Goal: Information Seeking & Learning: Learn about a topic

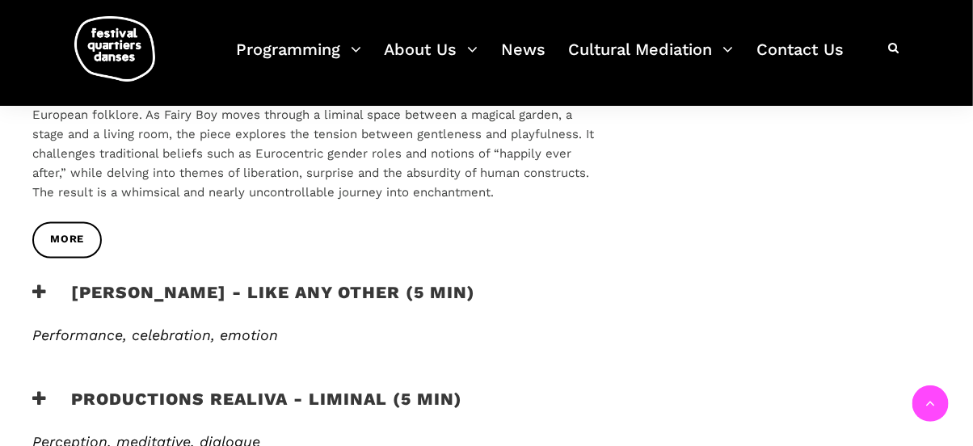
scroll to position [848, 0]
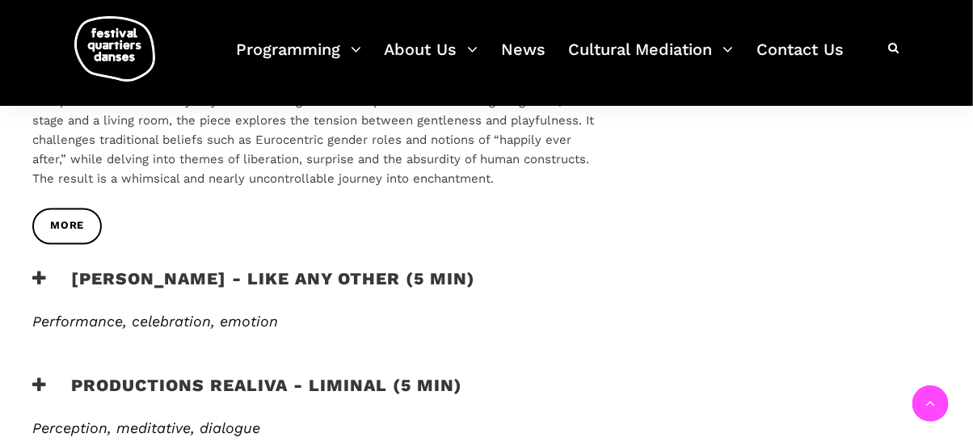
click at [42, 271] on icon at bounding box center [39, 279] width 15 height 17
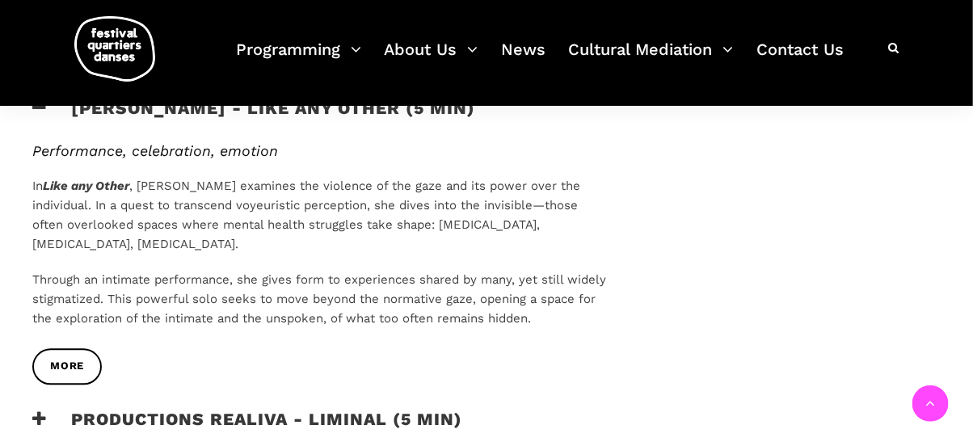
scroll to position [1021, 0]
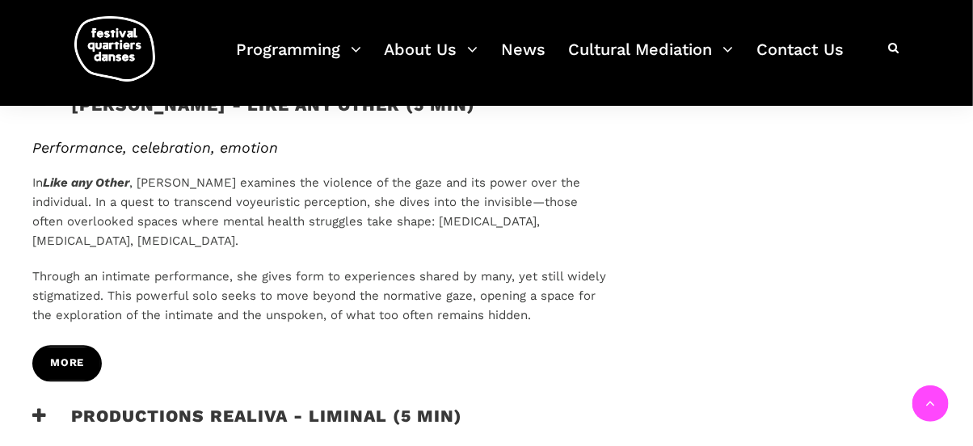
click at [70, 356] on span "more" at bounding box center [67, 364] width 34 height 17
click at [35, 408] on icon at bounding box center [39, 416] width 15 height 17
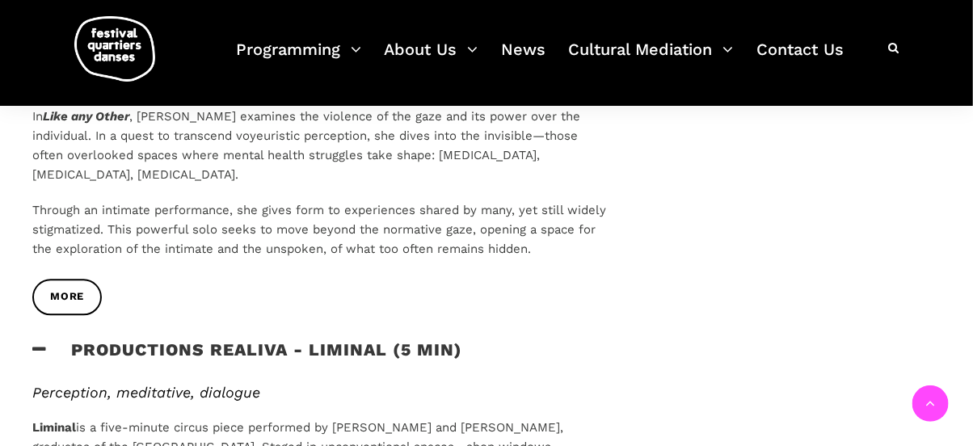
scroll to position [234, 0]
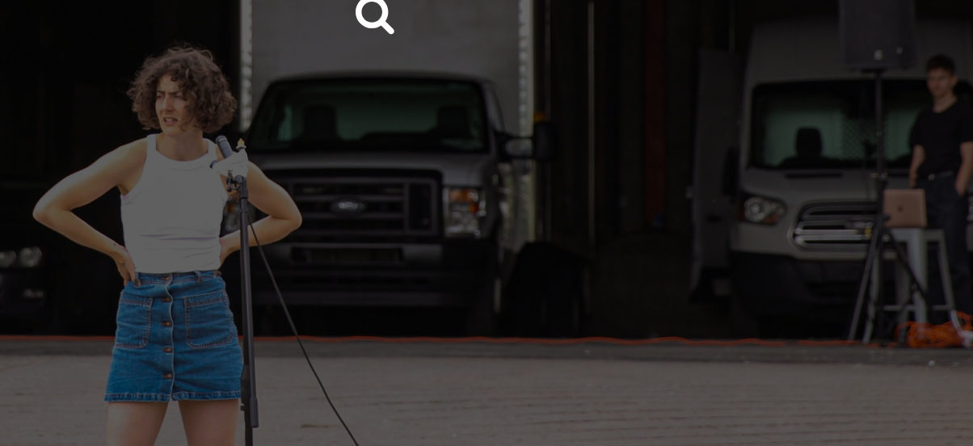
scroll to position [390, 0]
click at [289, 209] on span at bounding box center [319, 172] width 574 height 410
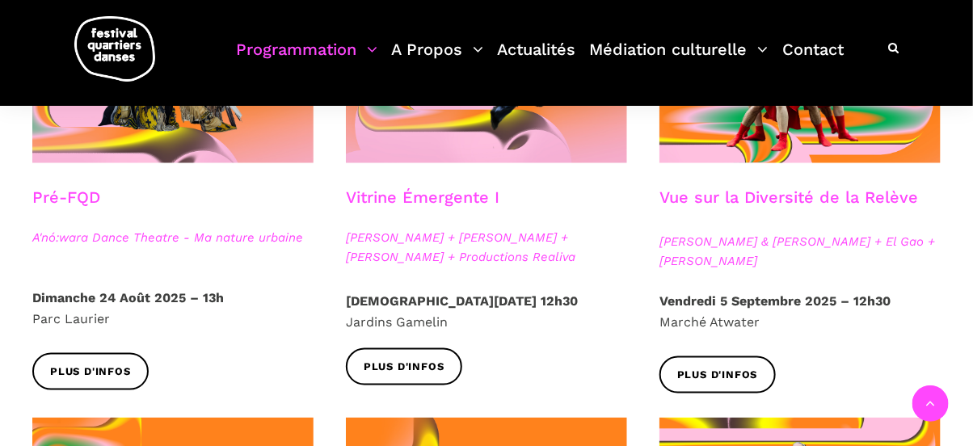
scroll to position [541, 0]
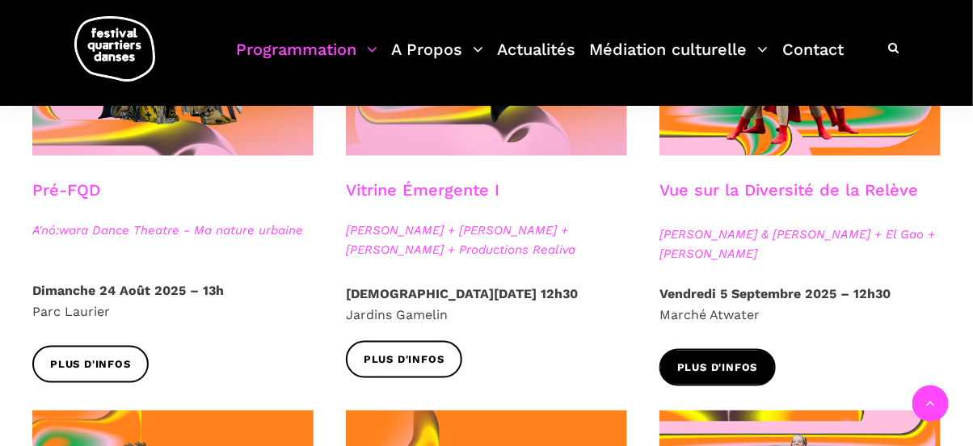
click at [725, 355] on link "Plus d'infos" at bounding box center [717, 367] width 116 height 36
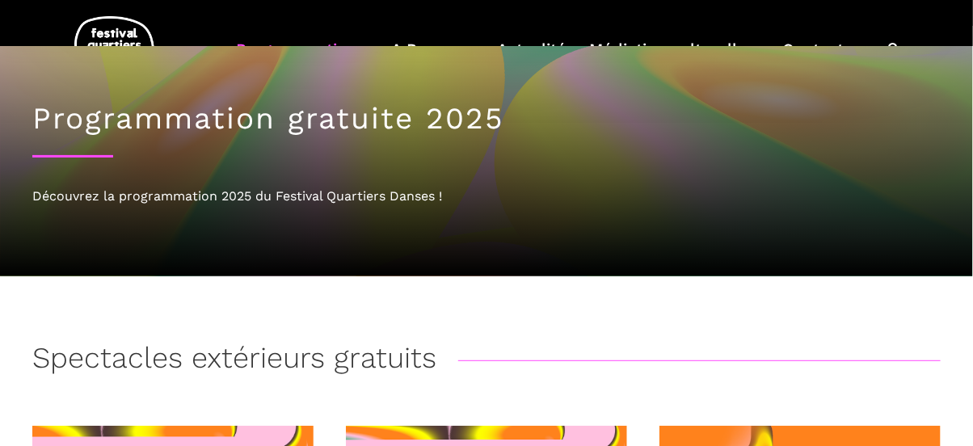
scroll to position [0, 0]
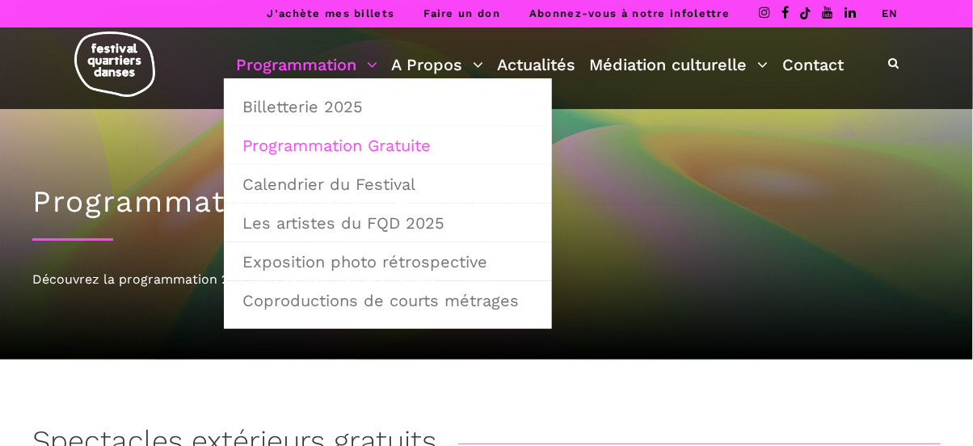
click at [365, 63] on link "Programmation" at bounding box center [306, 64] width 141 height 27
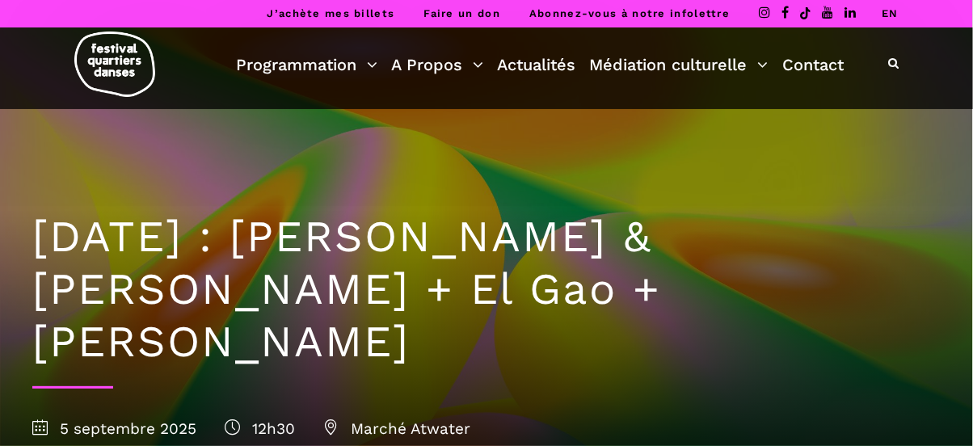
click at [891, 15] on link "EN" at bounding box center [890, 13] width 17 height 12
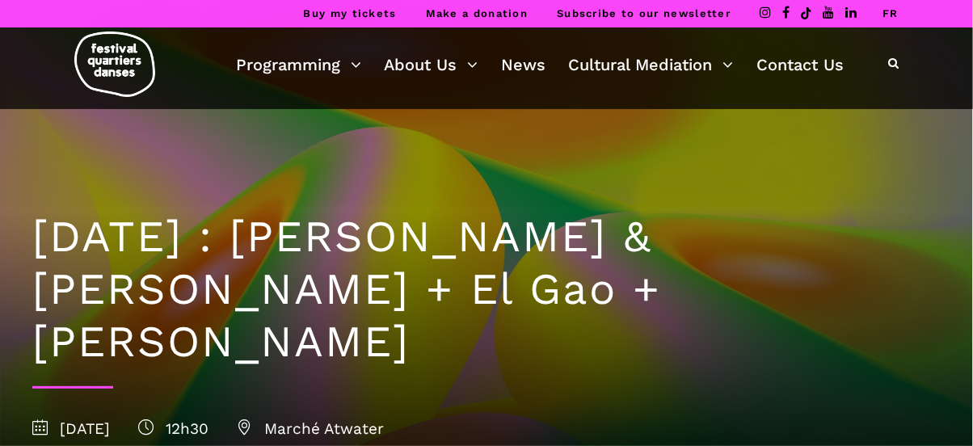
scroll to position [390, 0]
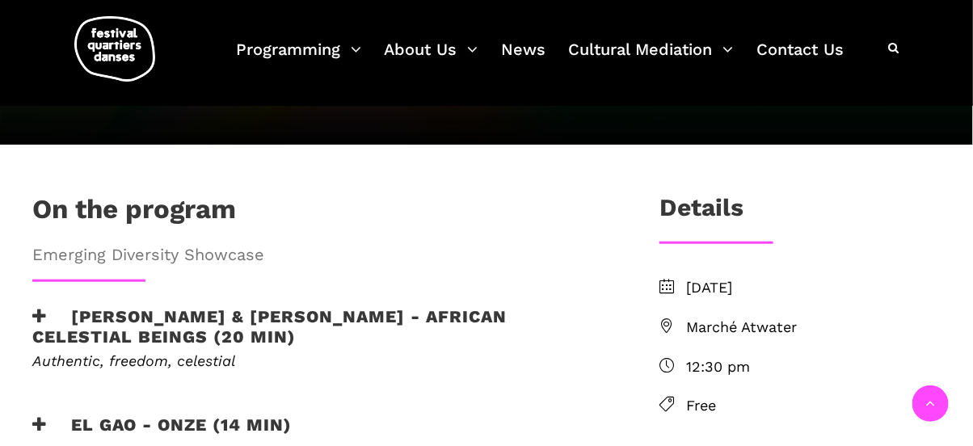
click at [34, 308] on icon at bounding box center [39, 316] width 15 height 17
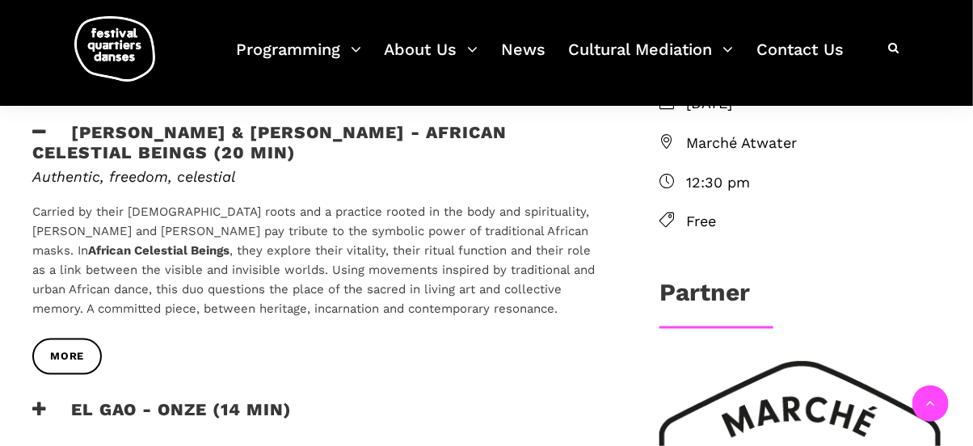
scroll to position [579, 0]
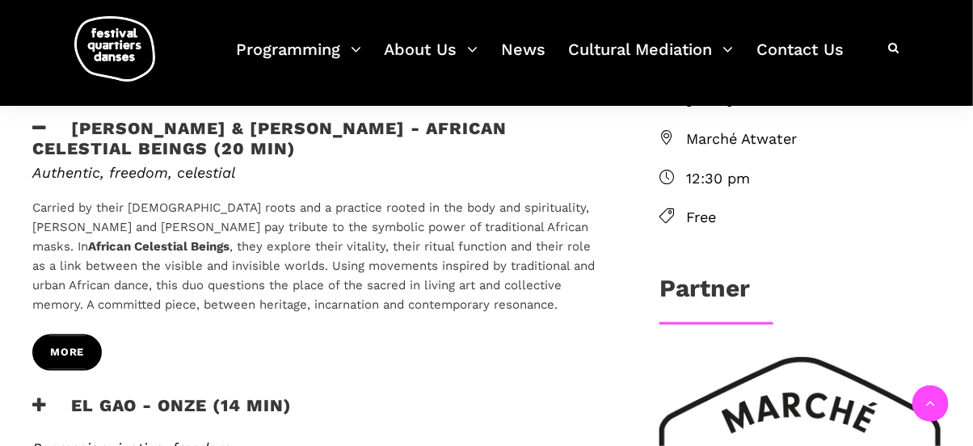
click at [74, 344] on span "more" at bounding box center [67, 352] width 34 height 17
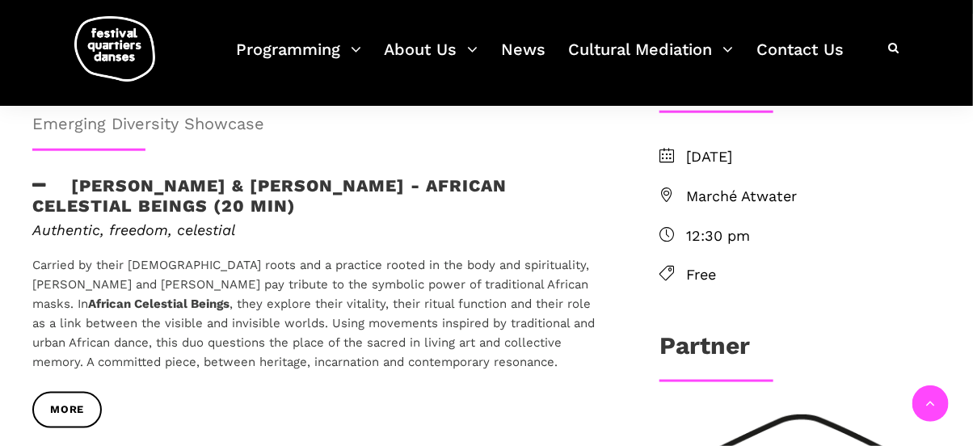
scroll to position [522, 0]
click at [36, 176] on icon at bounding box center [39, 184] width 15 height 17
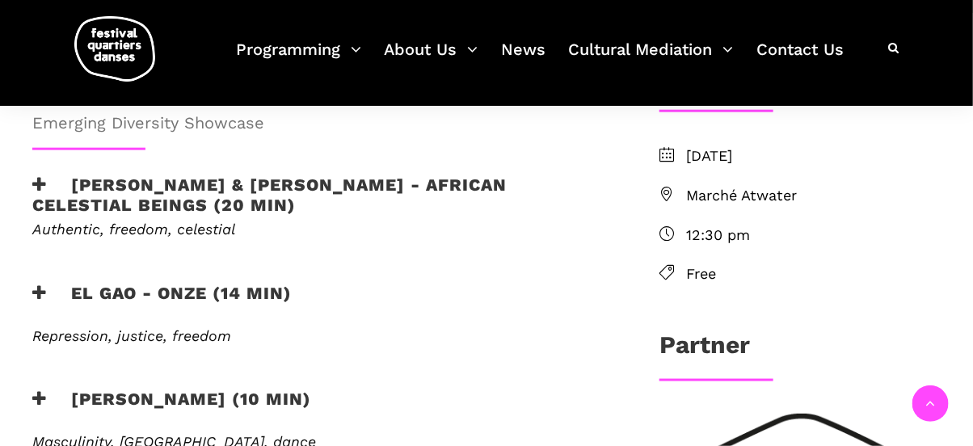
click at [36, 284] on icon at bounding box center [39, 292] width 15 height 17
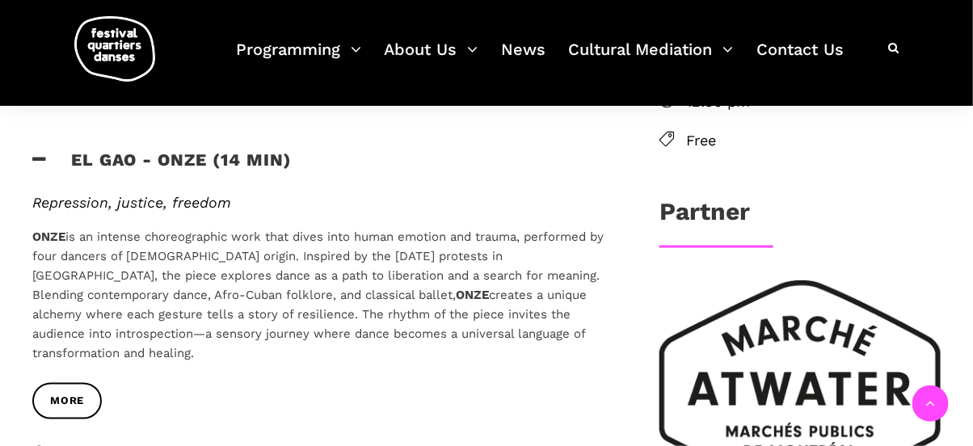
scroll to position [658, 0]
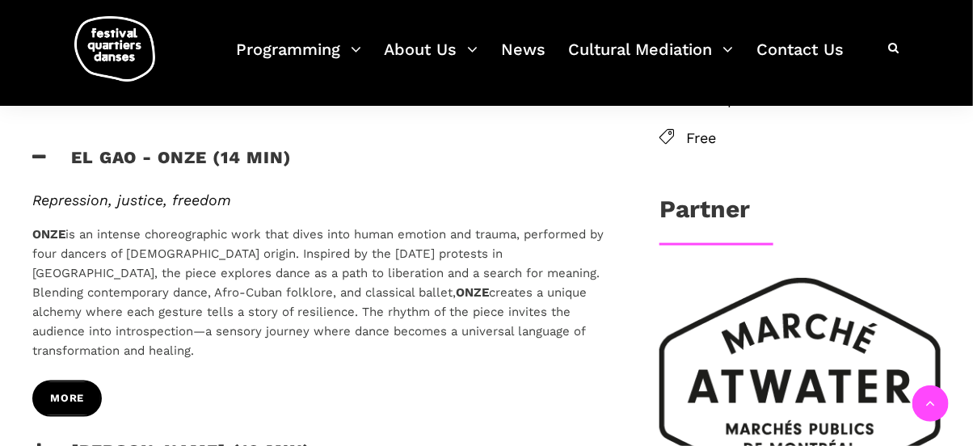
click at [68, 391] on span "more" at bounding box center [67, 399] width 34 height 17
click at [43, 443] on icon at bounding box center [39, 451] width 15 height 17
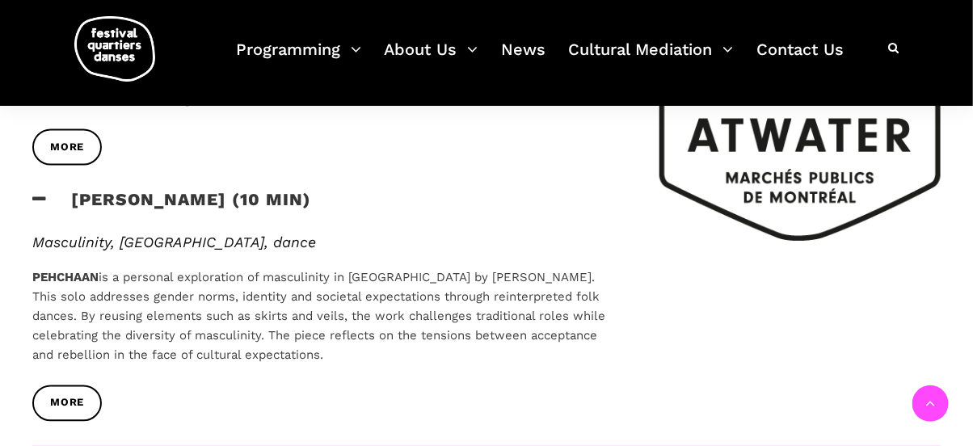
scroll to position [913, 0]
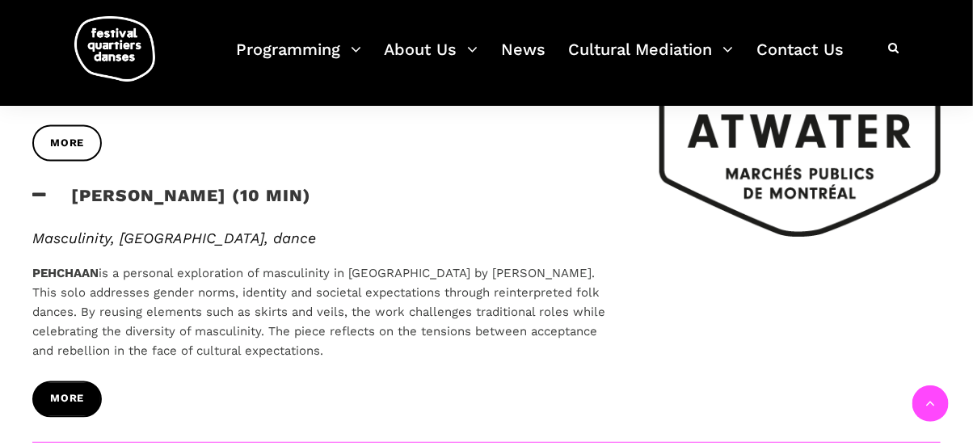
click at [78, 391] on span "more" at bounding box center [67, 399] width 34 height 17
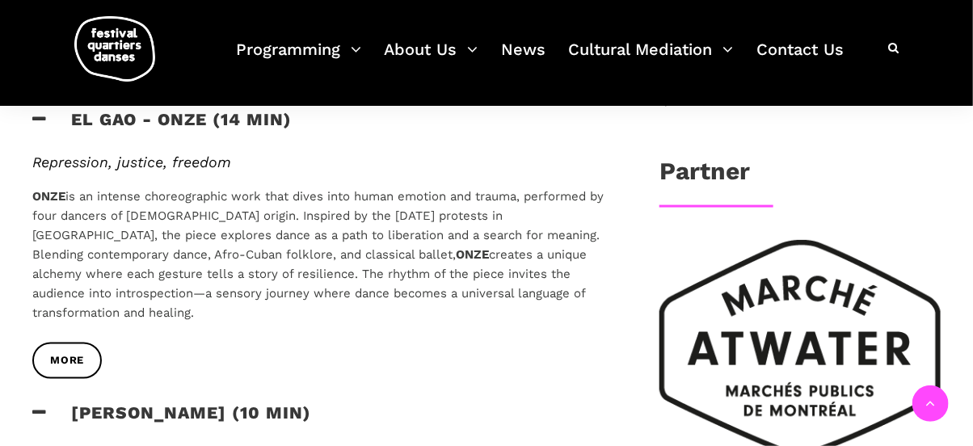
scroll to position [0, 0]
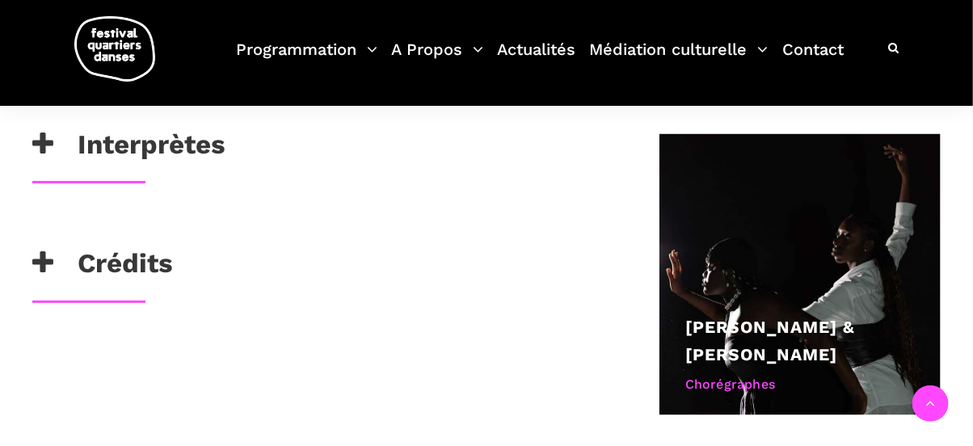
scroll to position [797, 0]
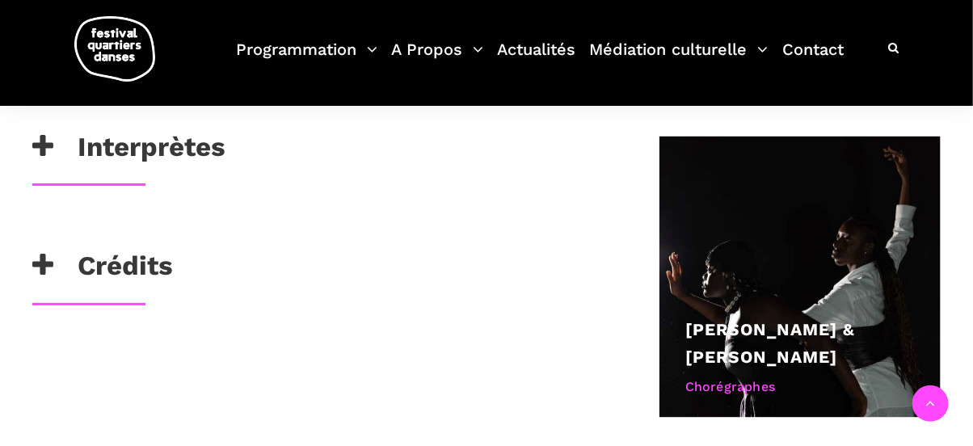
click at [41, 141] on icon at bounding box center [42, 146] width 21 height 27
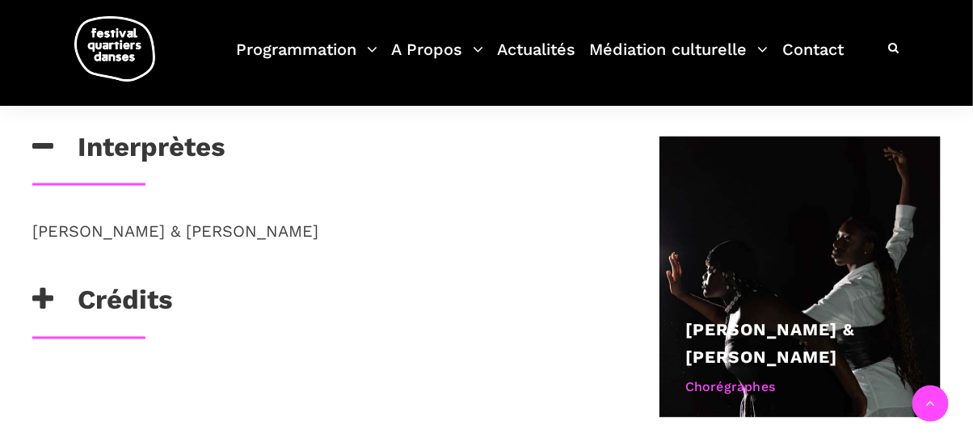
click at [40, 303] on icon at bounding box center [42, 300] width 21 height 27
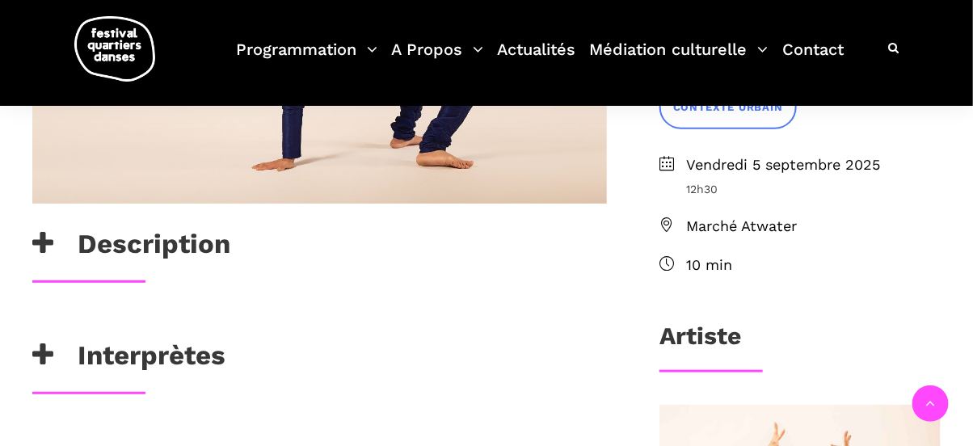
scroll to position [492, 0]
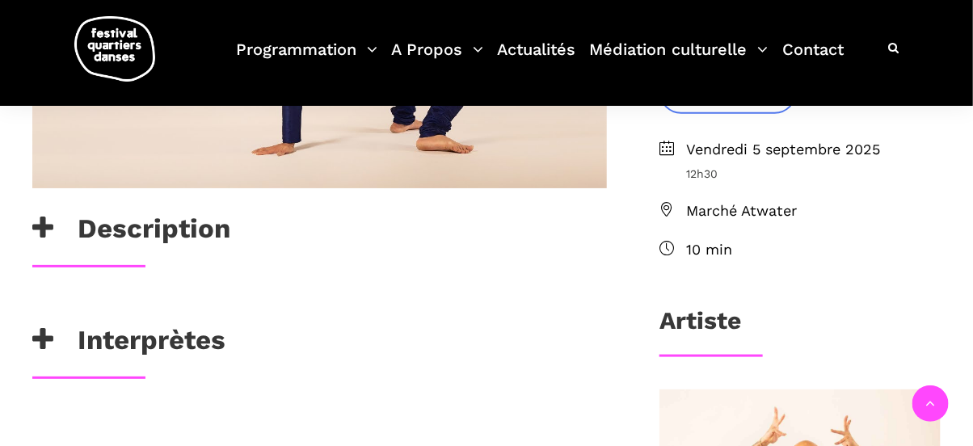
click at [49, 232] on icon at bounding box center [42, 228] width 21 height 27
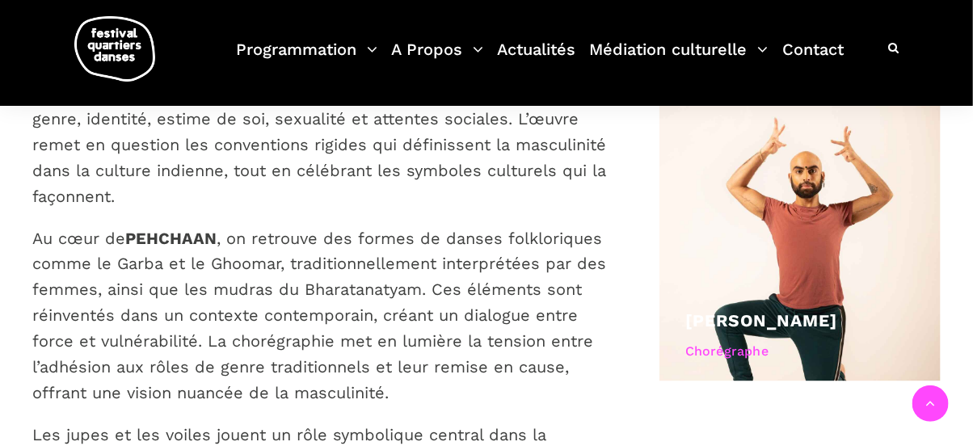
scroll to position [1172, 0]
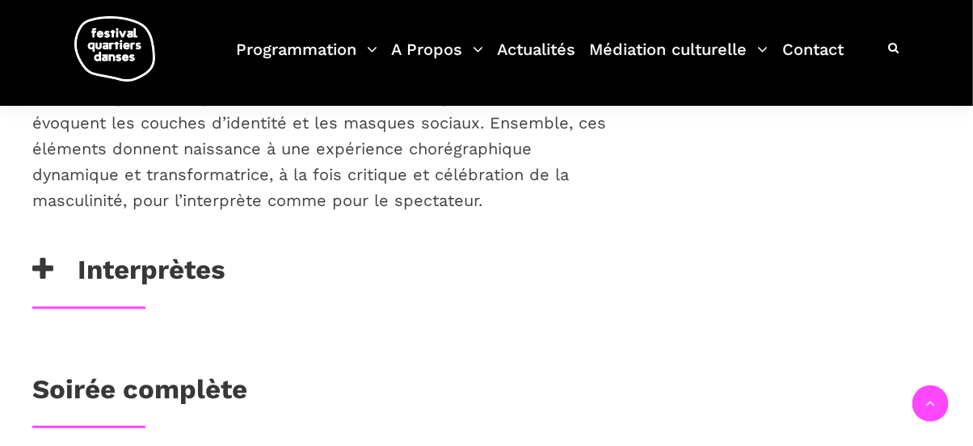
click at [179, 373] on h3 "Soirée complète" at bounding box center [139, 393] width 215 height 40
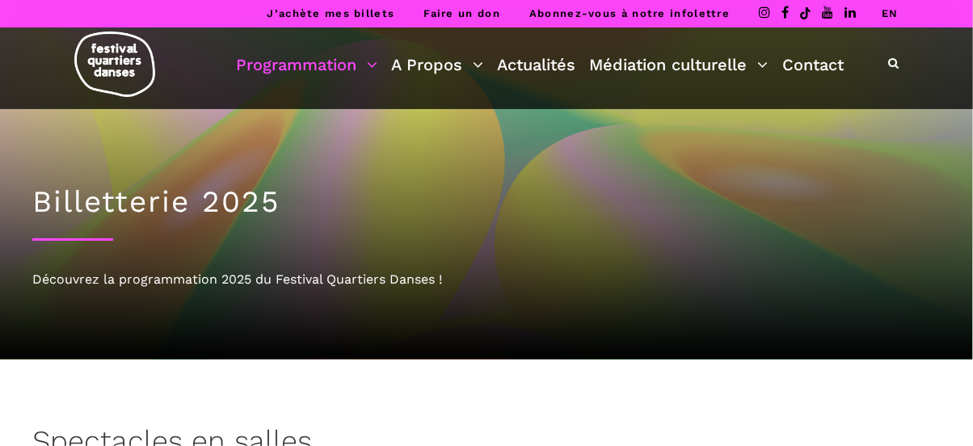
drag, startPoint x: 0, startPoint y: 0, endPoint x: 365, endPoint y: 63, distance: 370.6
click at [365, 63] on link "Programmation" at bounding box center [306, 64] width 141 height 27
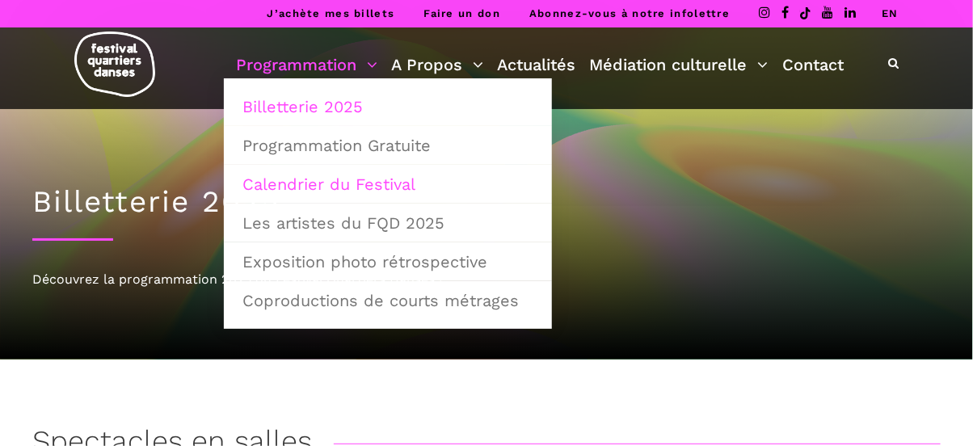
click at [339, 182] on link "Calendrier du Festival" at bounding box center [388, 184] width 310 height 37
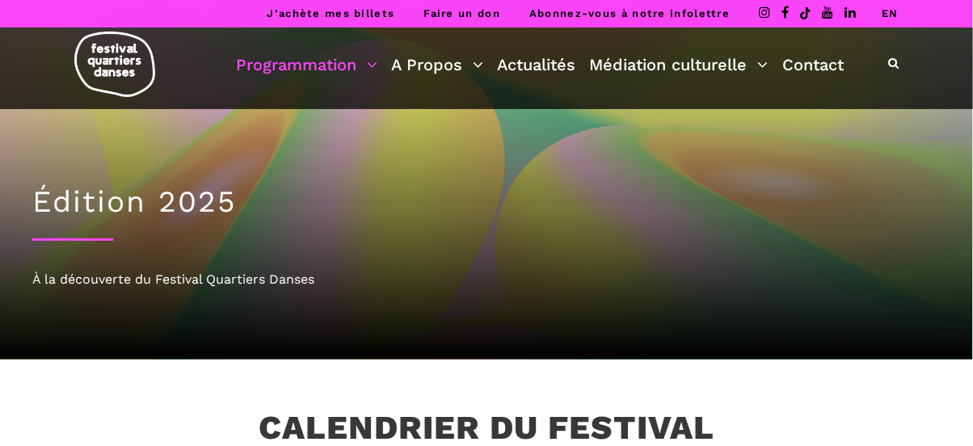
click at [892, 13] on link "EN" at bounding box center [890, 13] width 17 height 12
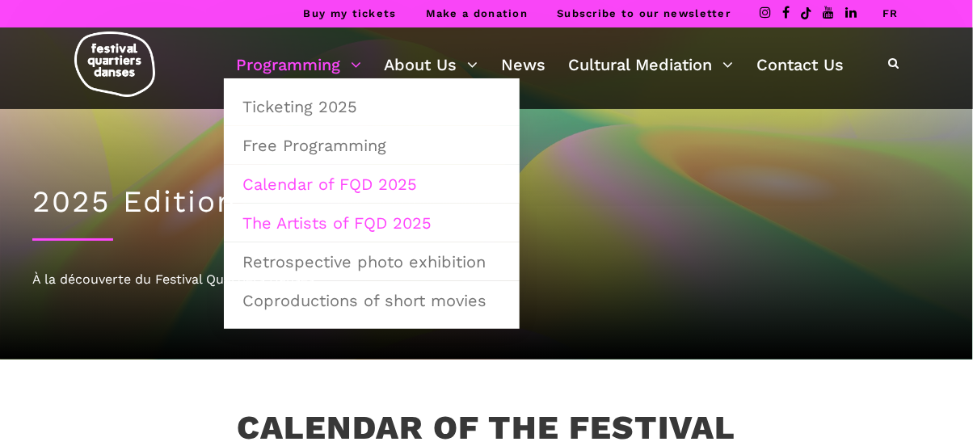
click at [335, 221] on link "The Artists of FQD 2025" at bounding box center [372, 222] width 278 height 37
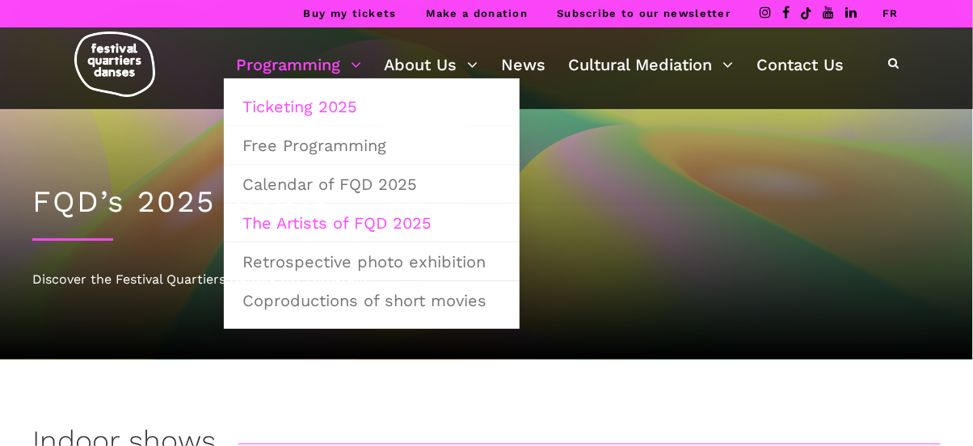
click at [331, 99] on link "Ticketing 2025" at bounding box center [372, 106] width 278 height 37
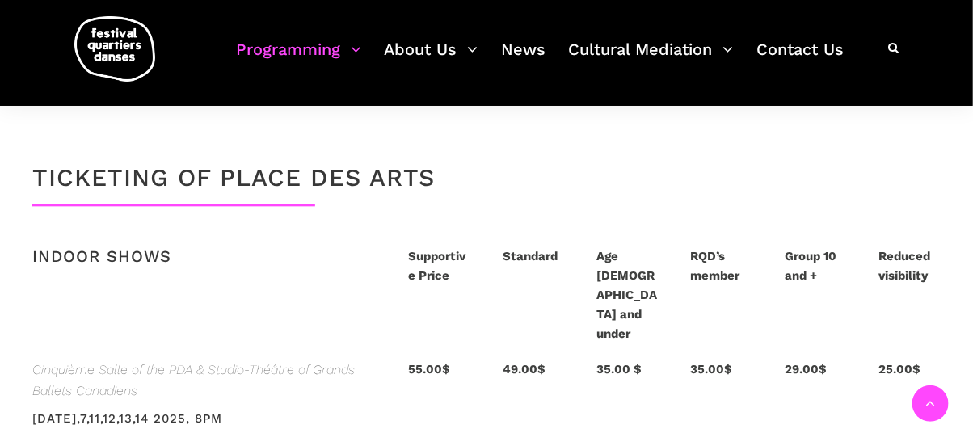
scroll to position [3270, 0]
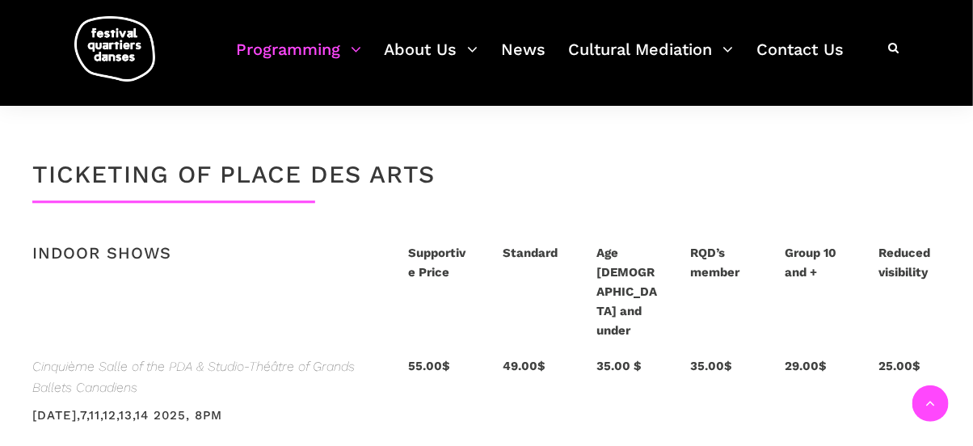
click at [356, 356] on span "Cinquième Salle of the PDA & Studio-Théâtre of Grands Ballets Canadiens" at bounding box center [204, 376] width 344 height 41
click at [322, 356] on span "Cinquième Salle of the PDA & Studio-Théâtre of Grands Ballets Canadiens" at bounding box center [204, 376] width 344 height 41
click at [139, 356] on span "Cinquième Salle of the PDA & Studio-Théâtre of Grands Ballets Canadiens" at bounding box center [204, 376] width 344 height 41
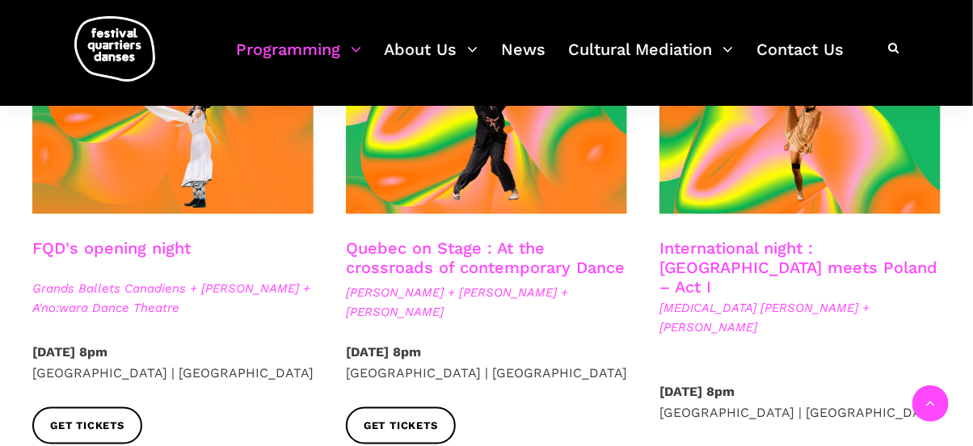
scroll to position [486, 0]
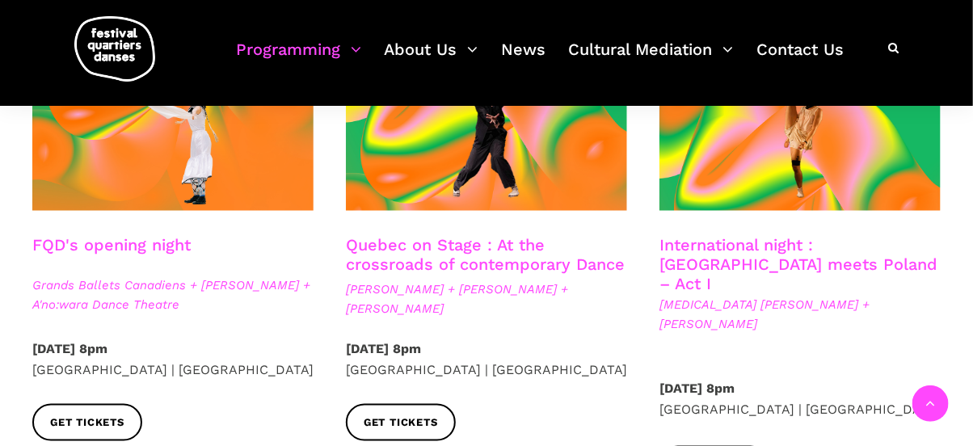
click at [730, 265] on link "International night : Montreal meets Poland – Act I" at bounding box center [798, 264] width 278 height 58
click at [486, 246] on link "Quebec on Stage : At the crossroads of contemporary Dance" at bounding box center [485, 254] width 279 height 39
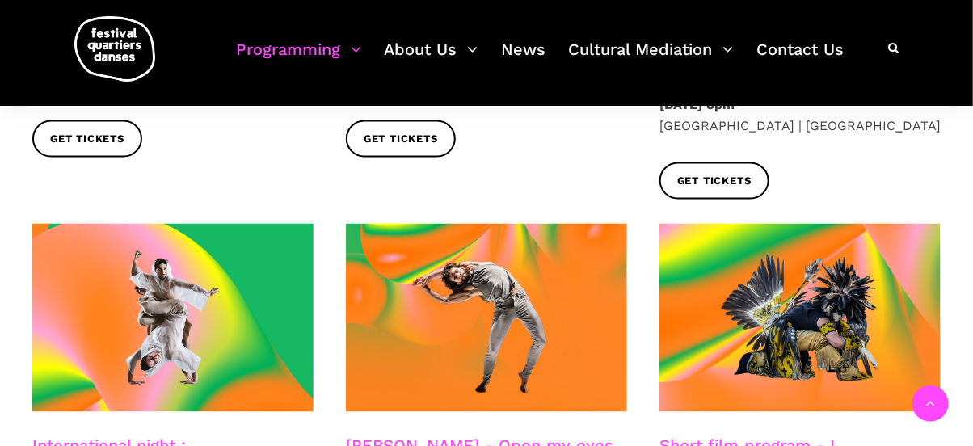
scroll to position [748, 0]
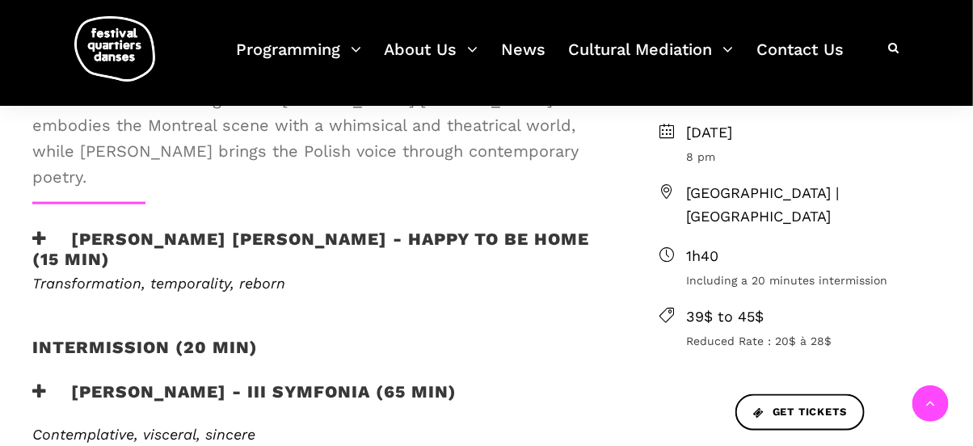
scroll to position [559, 0]
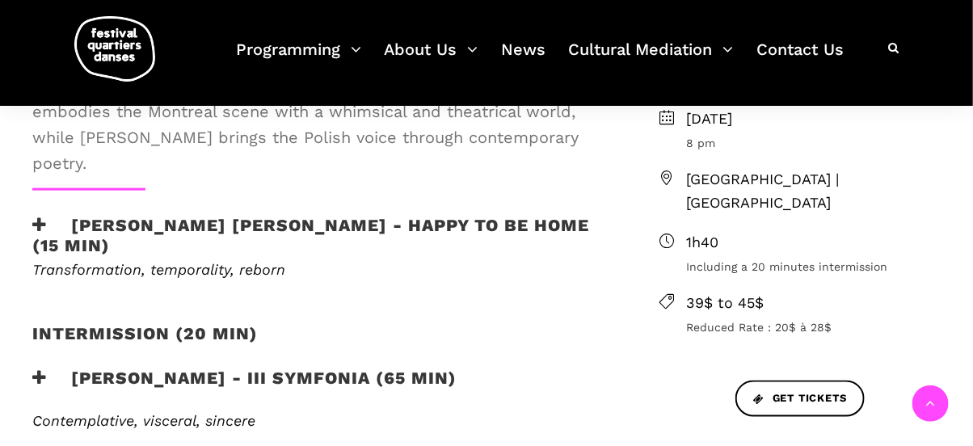
click at [45, 369] on icon at bounding box center [39, 377] width 15 height 17
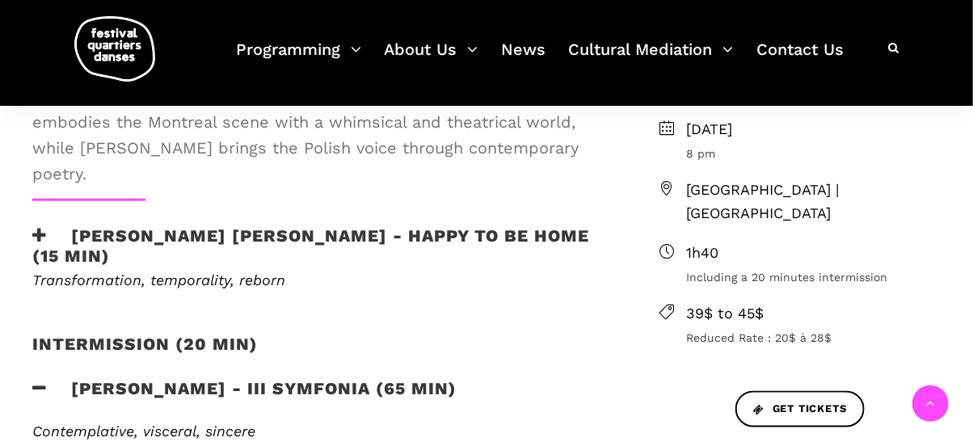
scroll to position [940, 0]
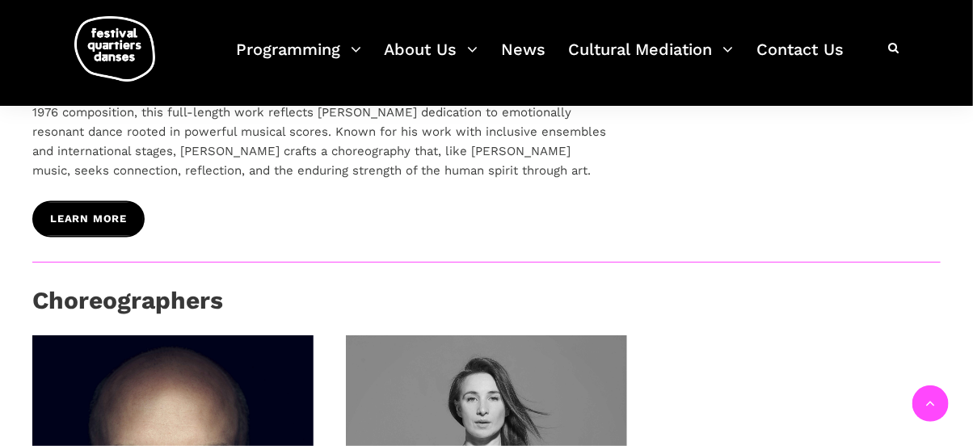
click at [89, 212] on span "learn more" at bounding box center [88, 220] width 77 height 17
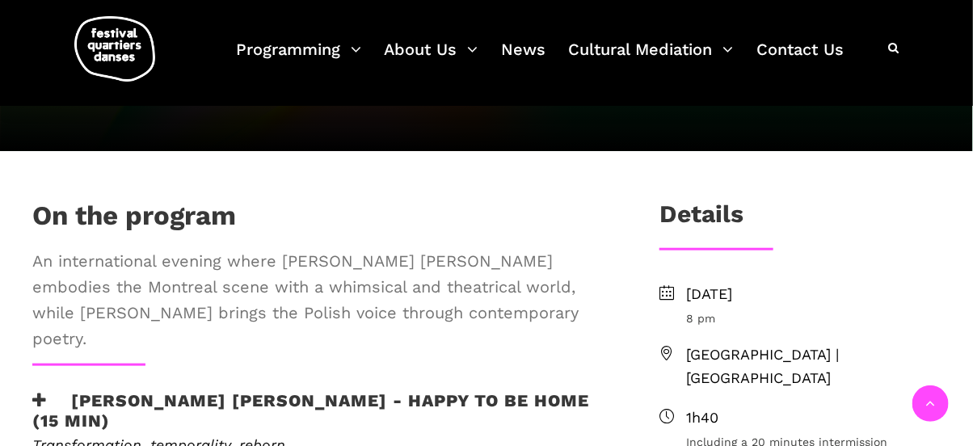
scroll to position [381, 0]
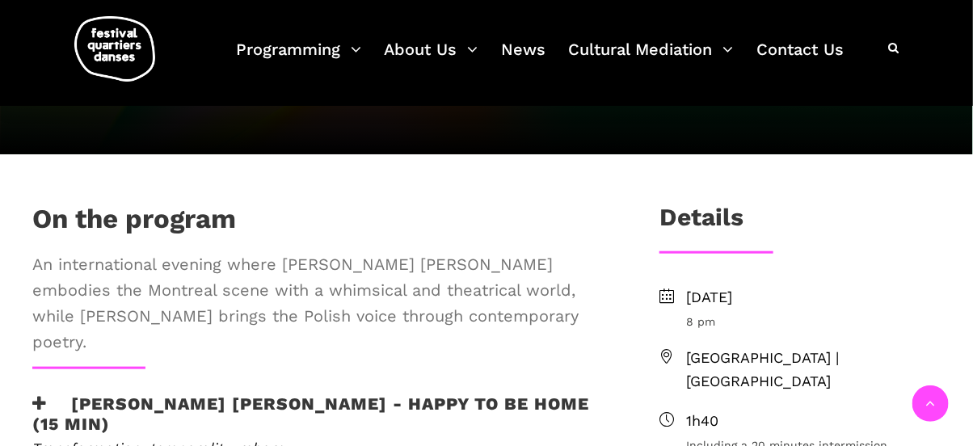
click at [43, 395] on icon at bounding box center [39, 403] width 15 height 17
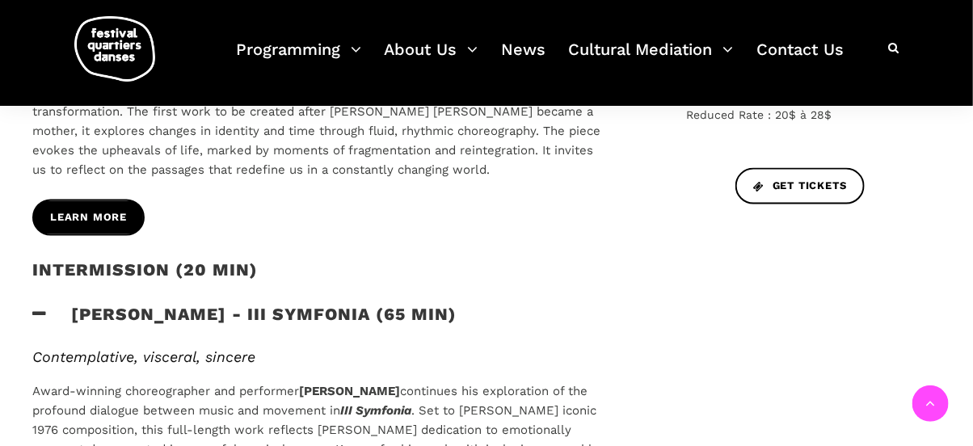
click at [82, 209] on span "learn more" at bounding box center [88, 217] width 77 height 17
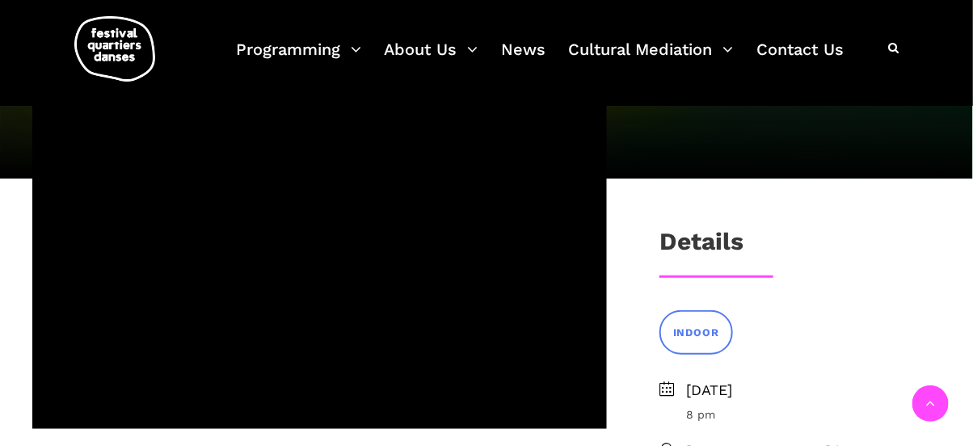
scroll to position [250, 0]
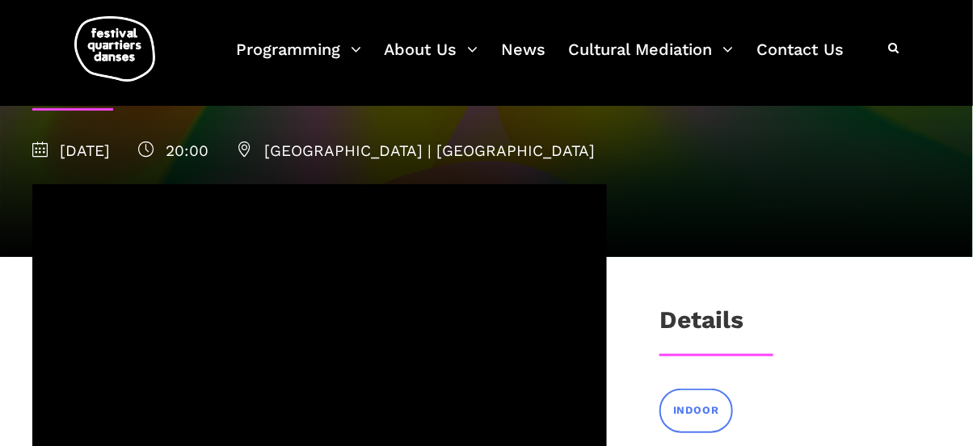
scroll to position [240, 0]
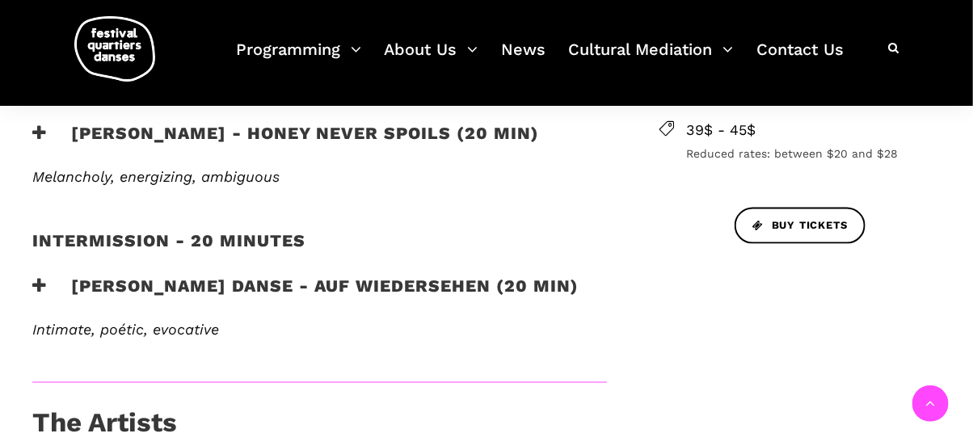
scroll to position [693, 0]
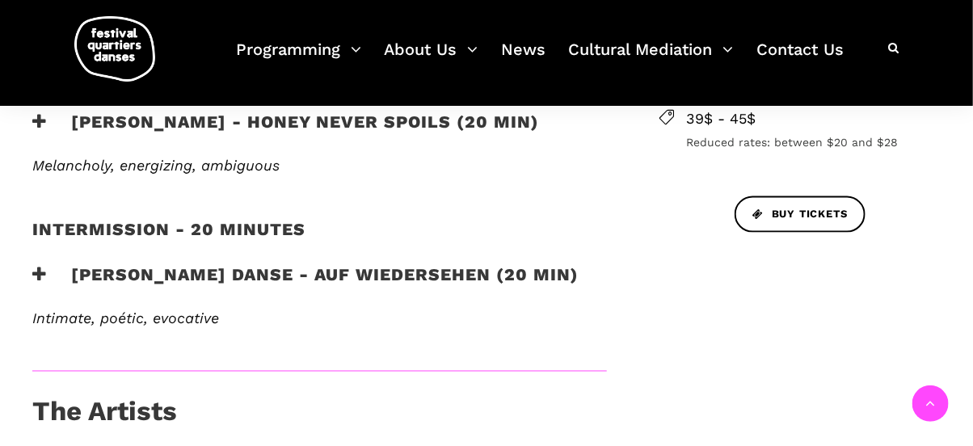
click at [41, 283] on icon at bounding box center [39, 274] width 15 height 17
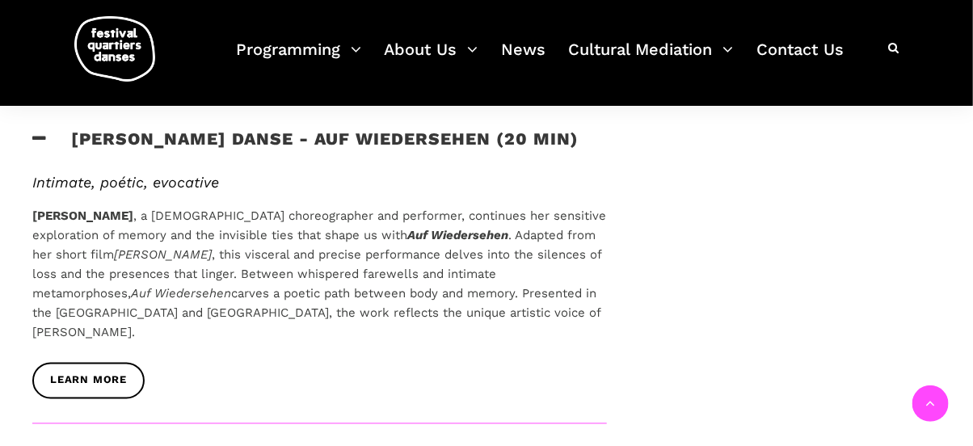
scroll to position [838, 0]
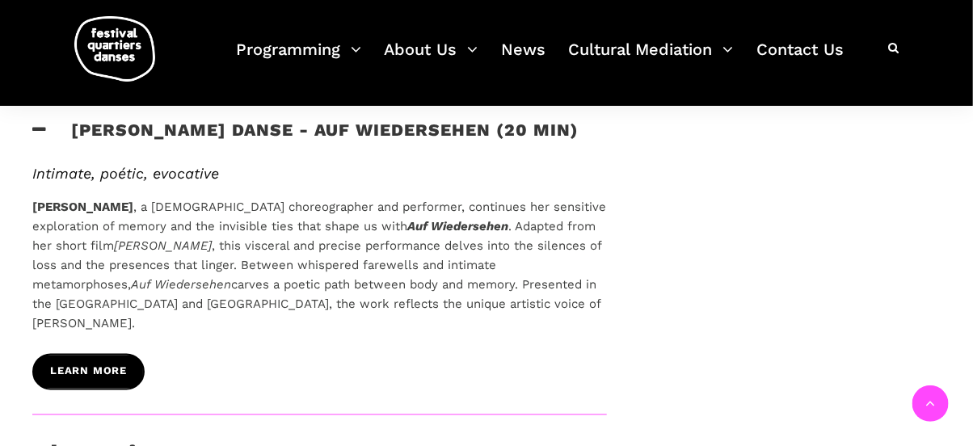
click at [80, 381] on span "Learn More" at bounding box center [88, 372] width 77 height 17
click at [44, 138] on icon at bounding box center [39, 129] width 15 height 17
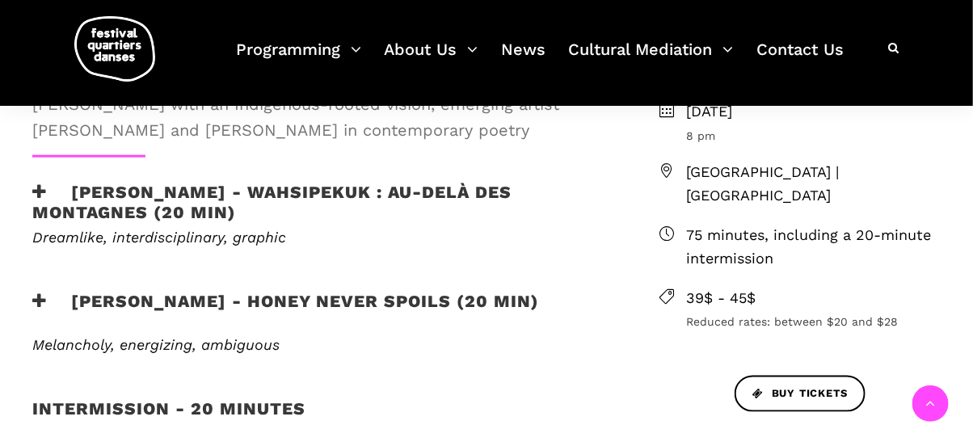
scroll to position [492, 0]
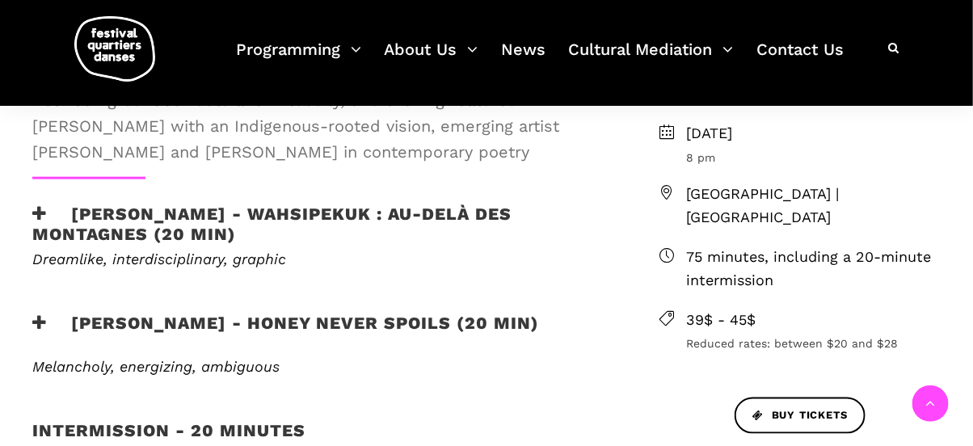
click at [37, 222] on icon at bounding box center [39, 213] width 15 height 17
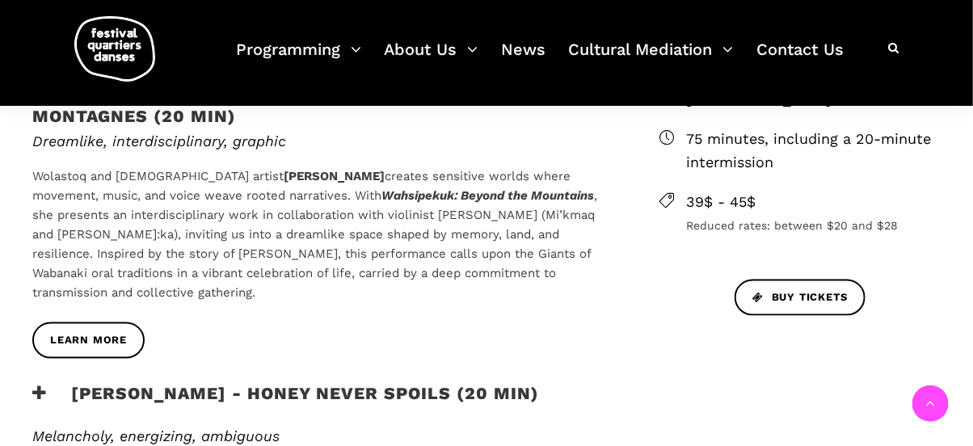
scroll to position [612, 0]
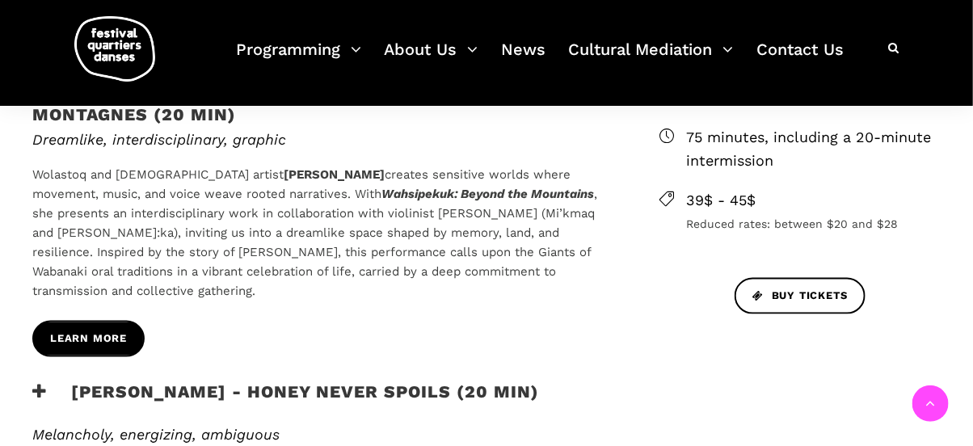
click at [120, 357] on link "Learn More" at bounding box center [88, 339] width 112 height 36
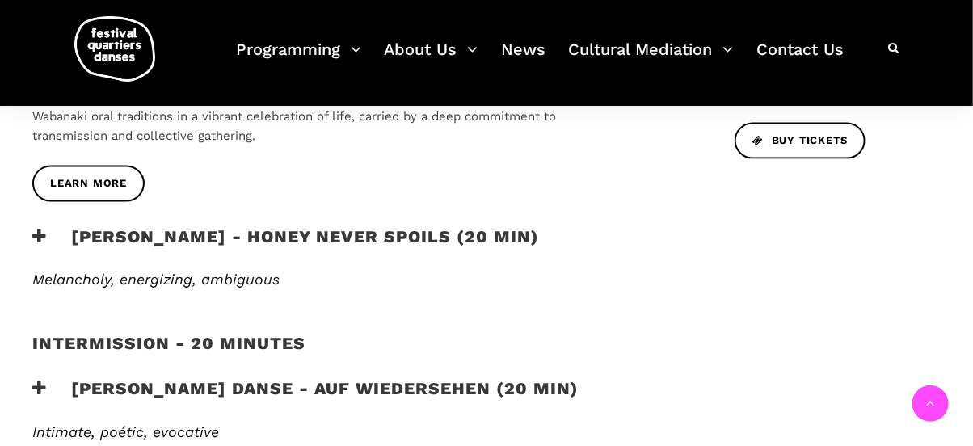
scroll to position [785, 0]
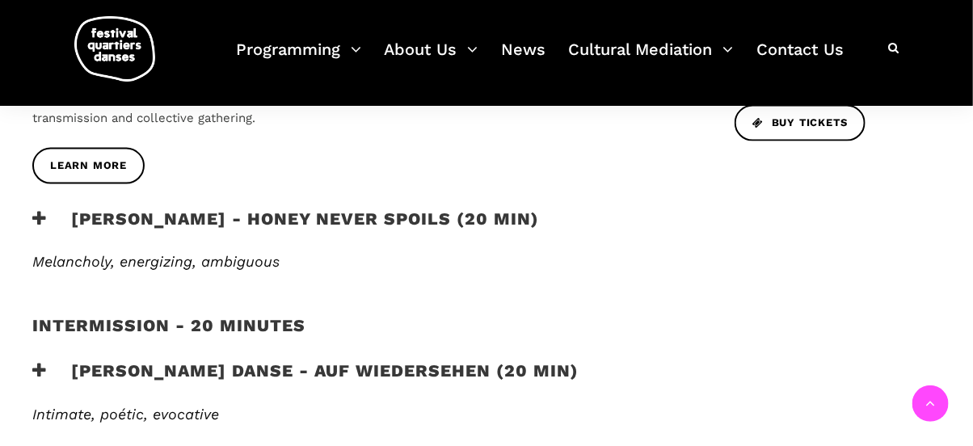
click at [31, 254] on div "Zachary Bastille - Honey Never Spoils (20 min)" at bounding box center [319, 230] width 607 height 45
click at [40, 227] on icon at bounding box center [39, 218] width 15 height 17
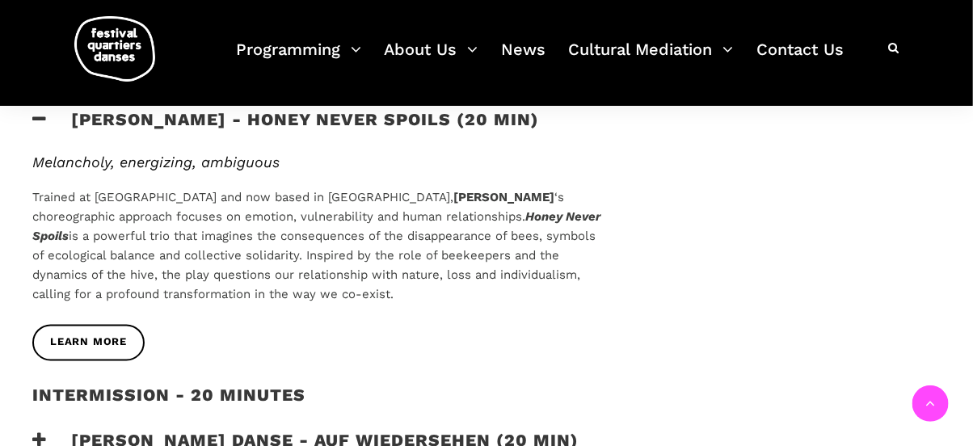
scroll to position [873, 0]
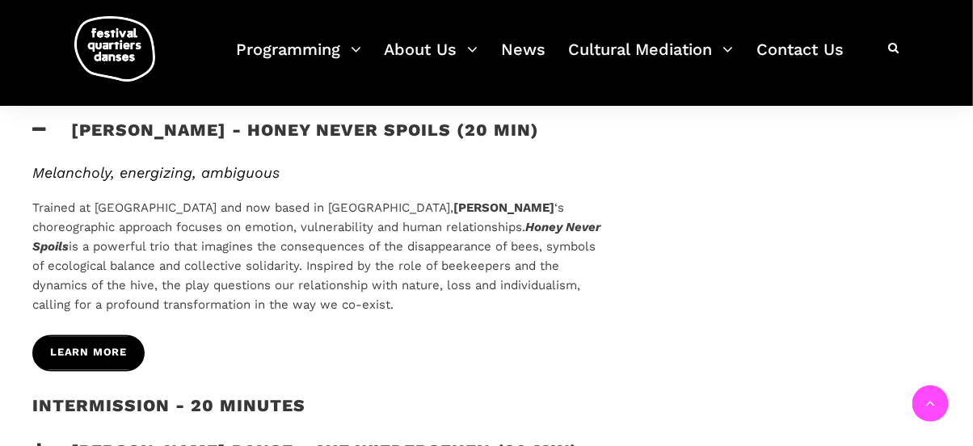
click at [111, 362] on span "Learn More" at bounding box center [88, 353] width 77 height 17
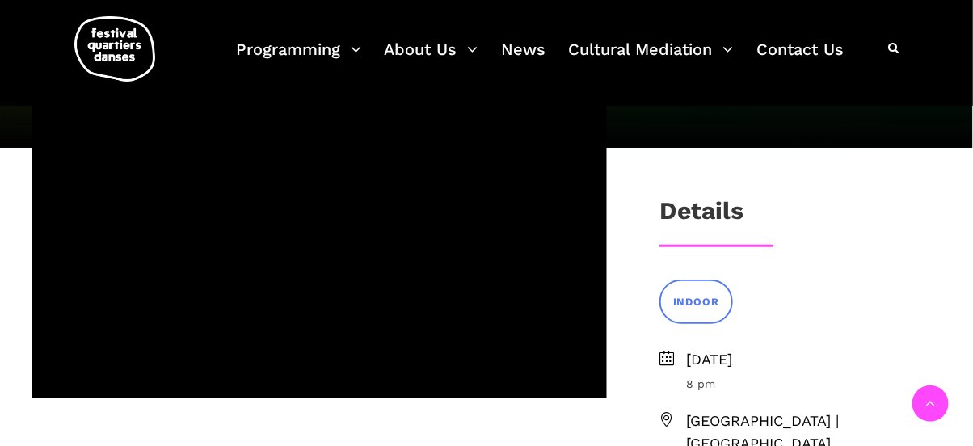
scroll to position [286, 0]
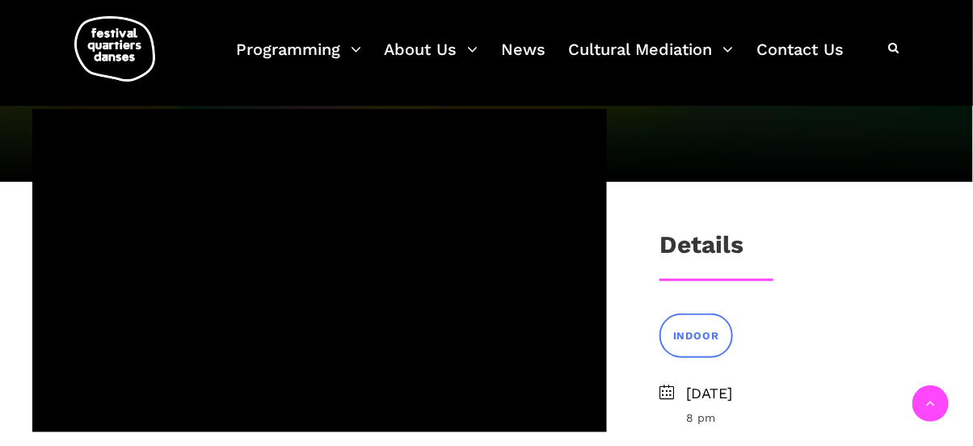
scroll to position [244, 0]
